Goal: Find specific page/section: Find specific page/section

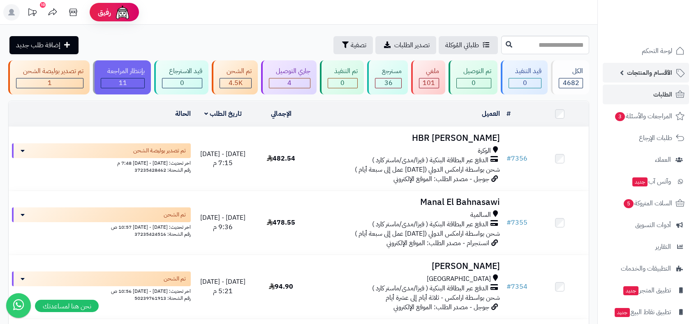
click at [641, 70] on span "الأقسام والمنتجات" at bounding box center [649, 73] width 45 height 12
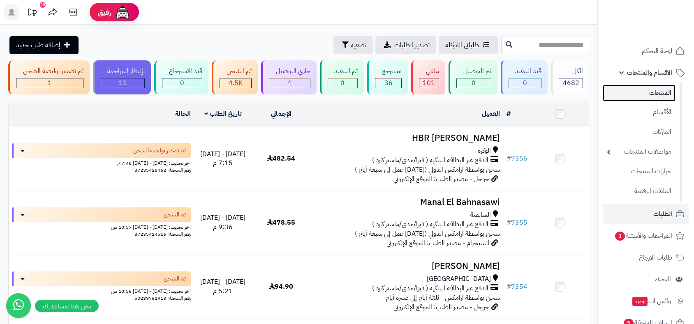
click at [661, 96] on link "المنتجات" at bounding box center [639, 93] width 73 height 17
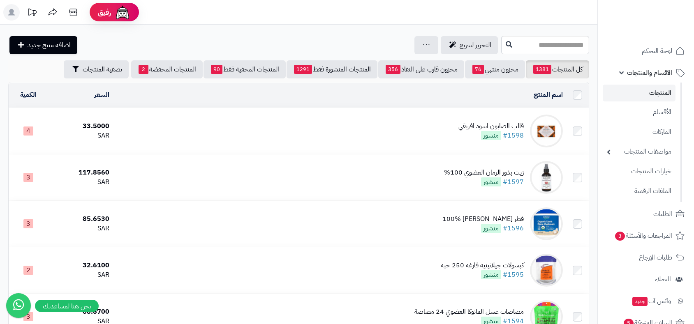
click at [526, 45] on input "text" at bounding box center [545, 45] width 88 height 19
type input "*"
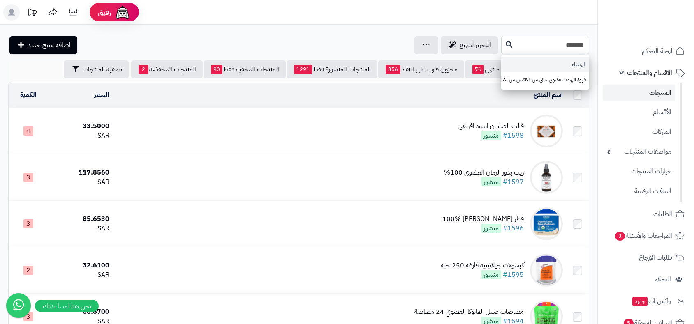
type input "*******"
click at [581, 64] on link "الهندباء" at bounding box center [545, 64] width 88 height 15
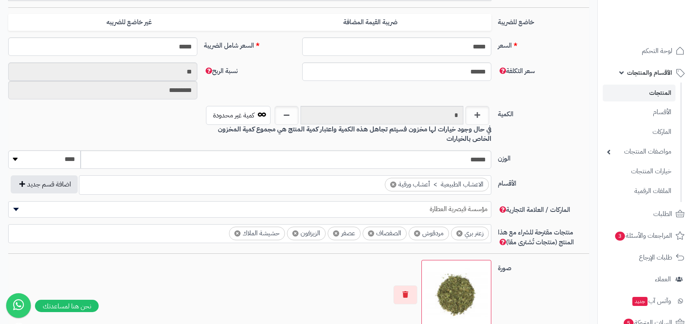
scroll to position [386, 0]
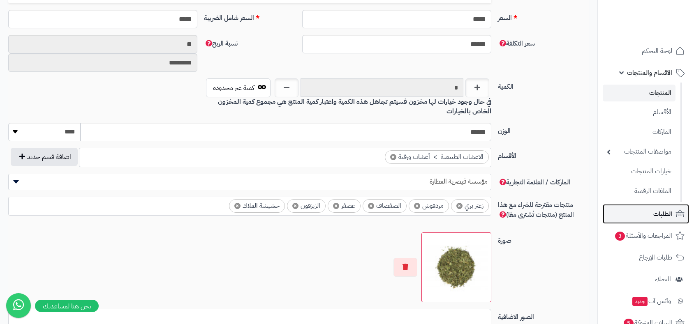
click at [660, 214] on span "الطلبات" at bounding box center [662, 214] width 19 height 12
